Goal: Information Seeking & Learning: Learn about a topic

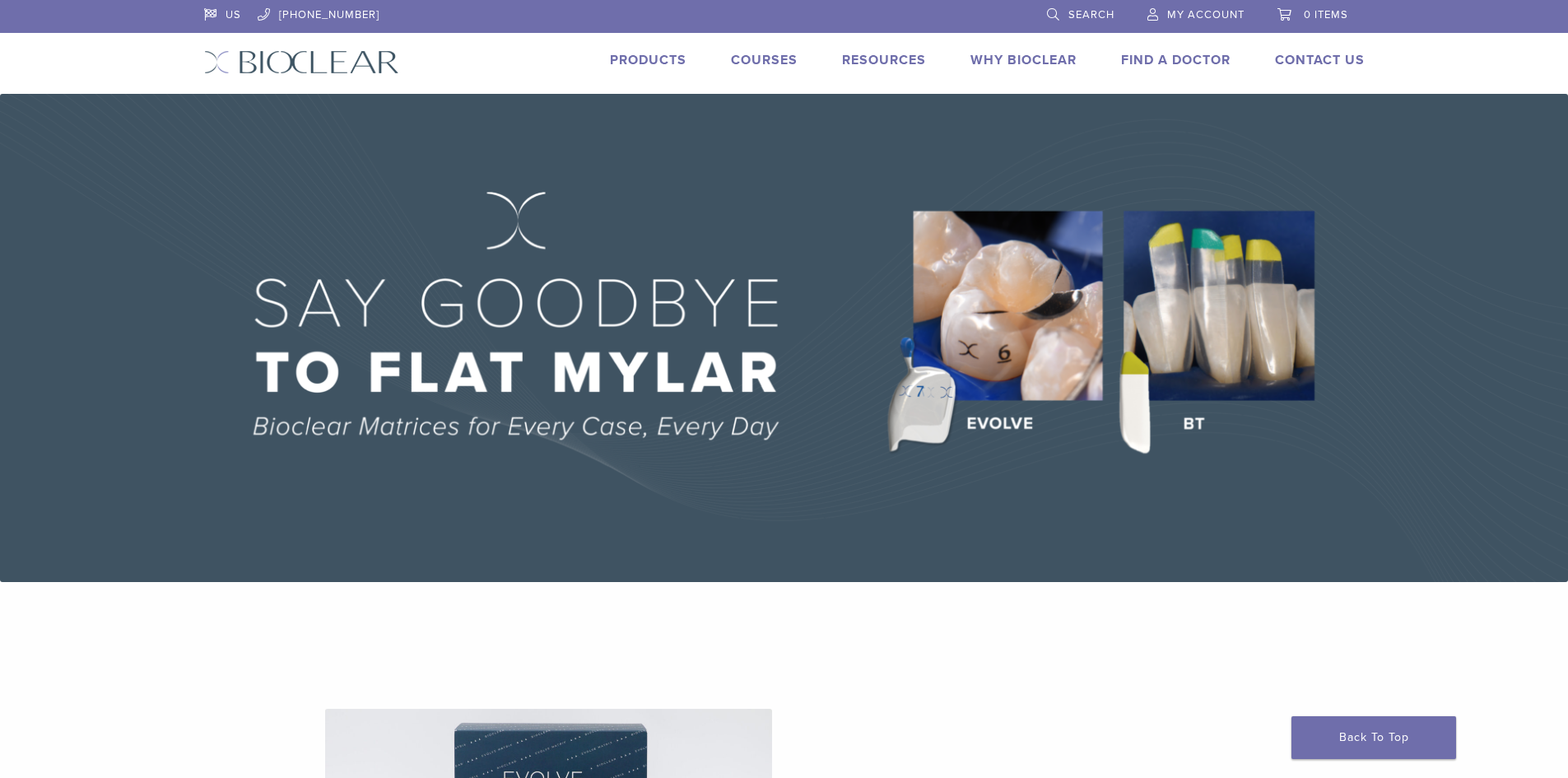
click at [1018, 61] on link "Why Bioclear" at bounding box center [1023, 60] width 106 height 16
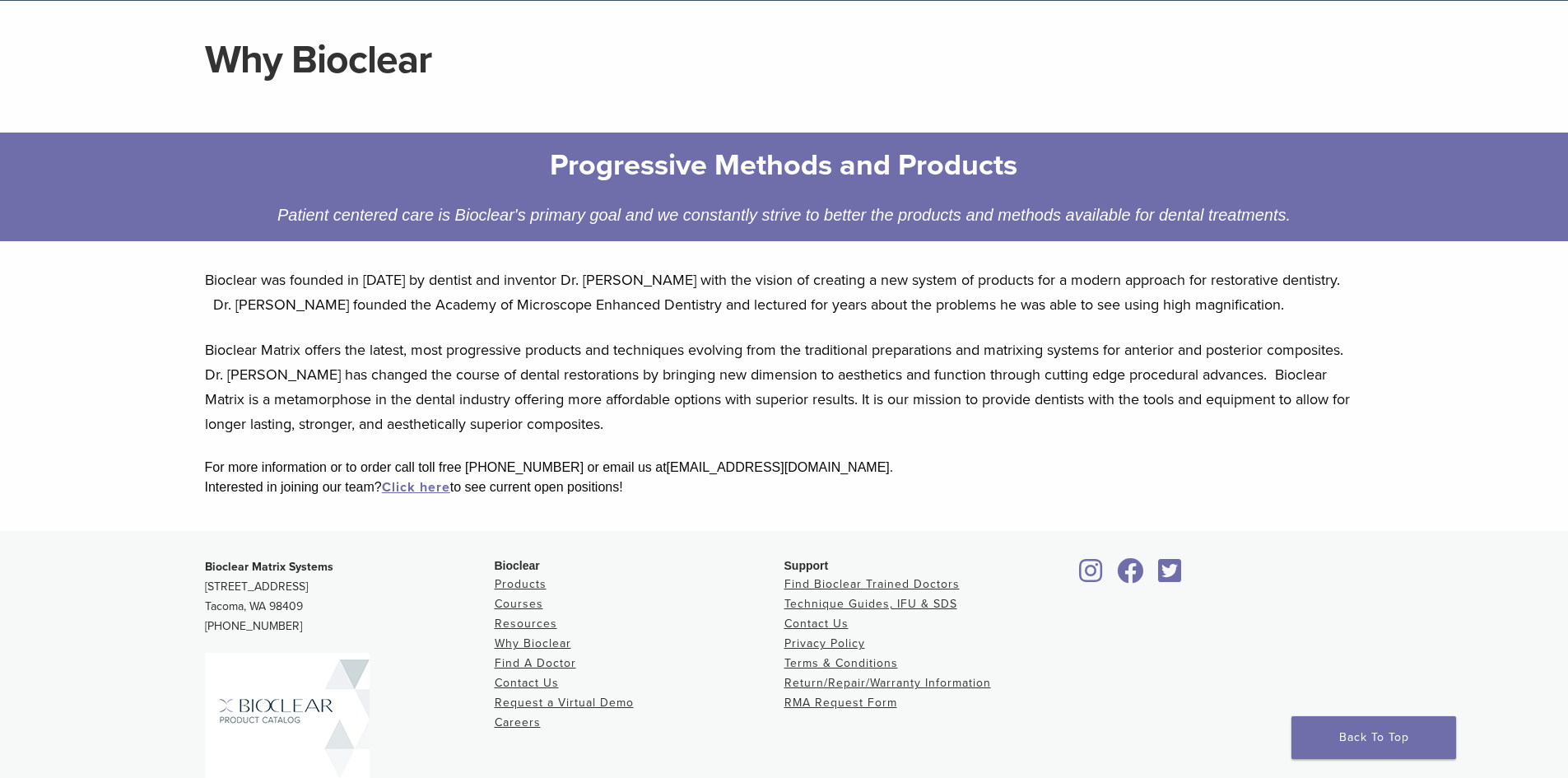
scroll to position [269, 0]
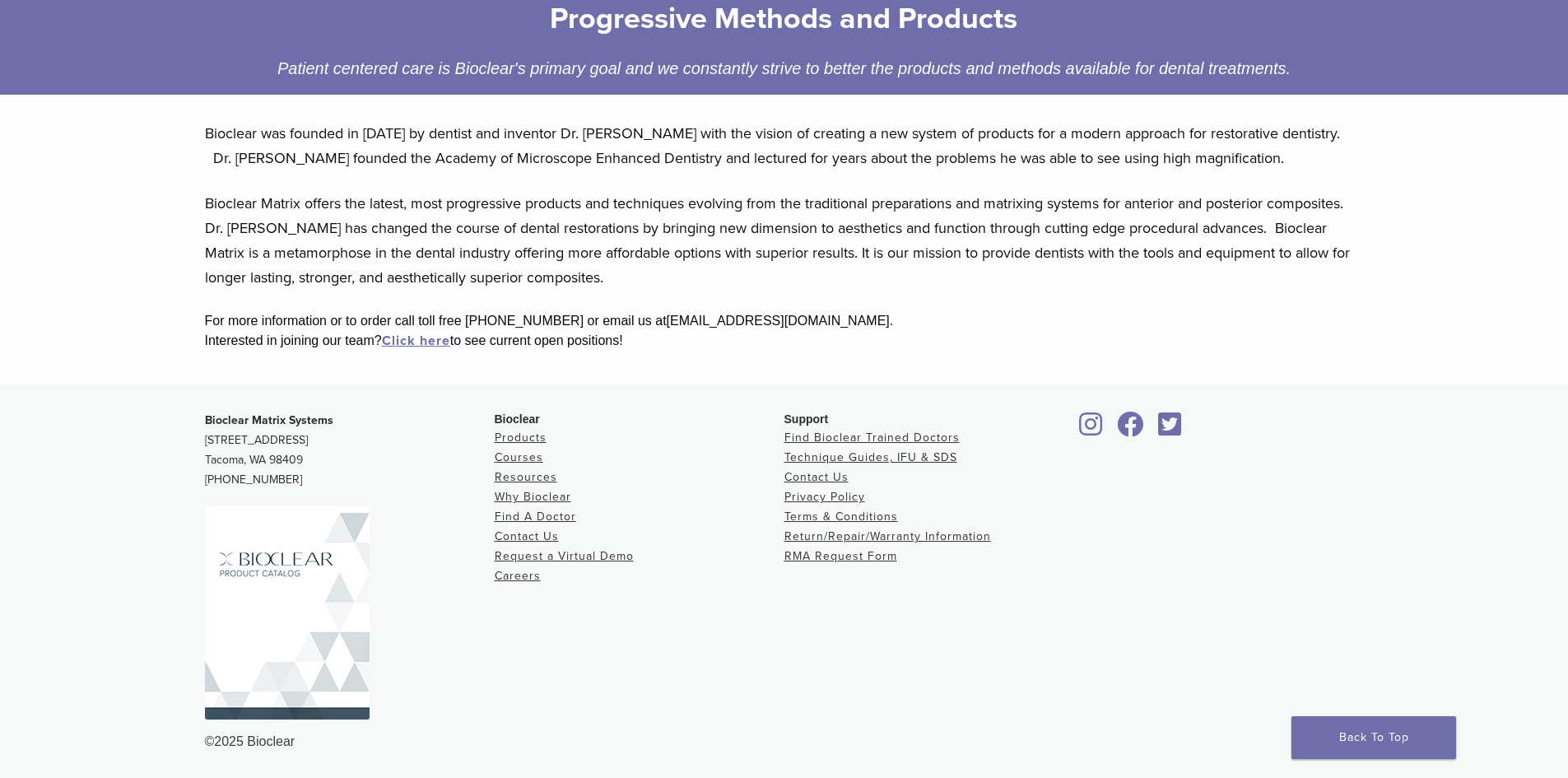
click at [279, 625] on img at bounding box center [287, 612] width 165 height 213
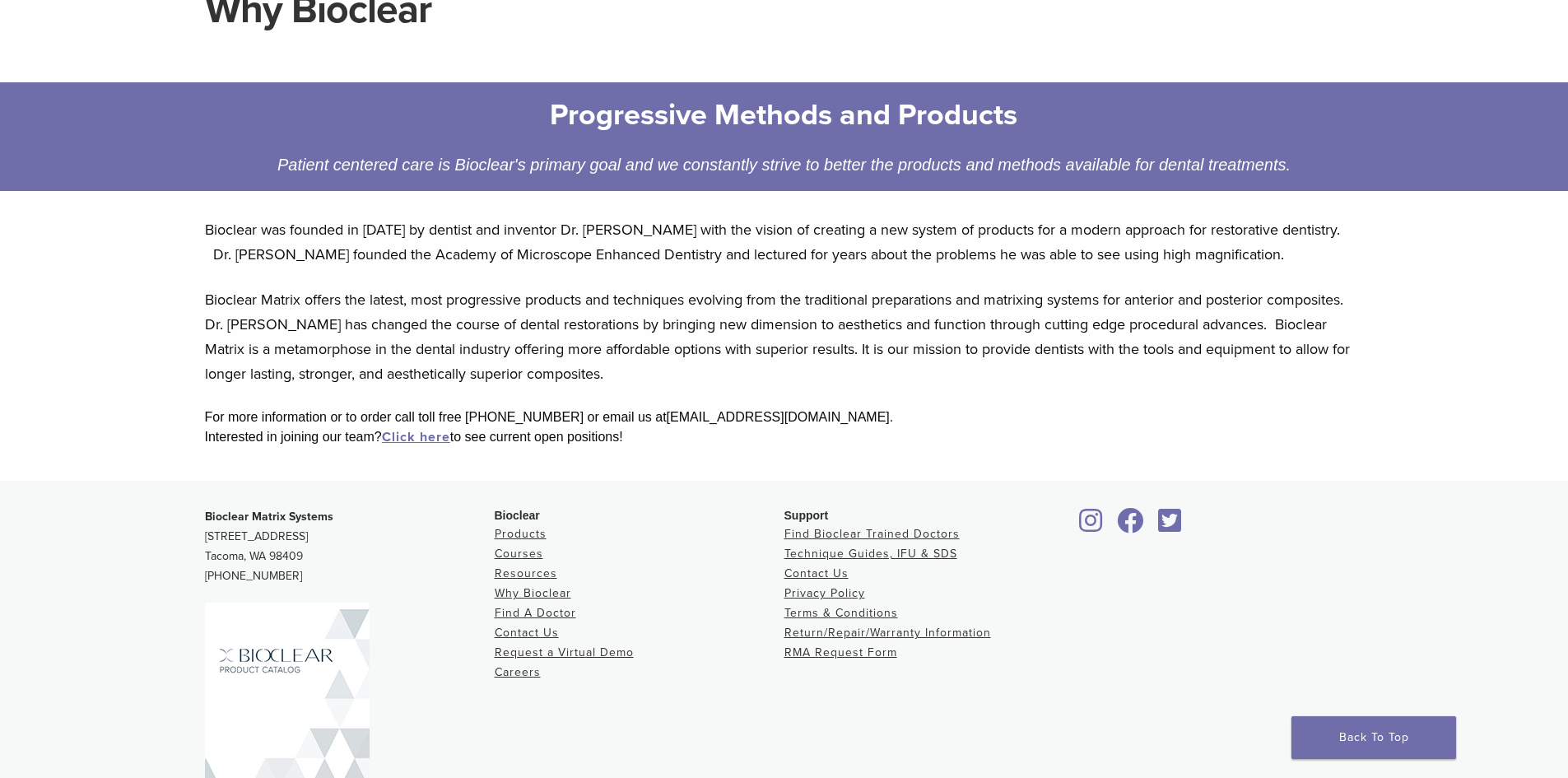
scroll to position [22, 0]
